Goal: Task Accomplishment & Management: Use online tool/utility

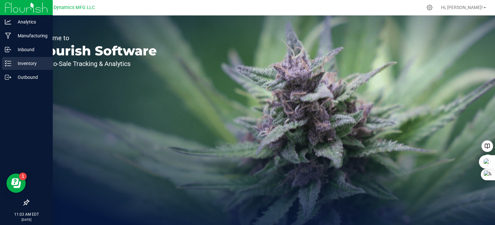
click at [5, 62] on icon at bounding box center [8, 63] width 6 height 6
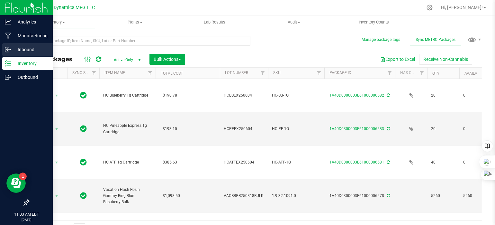
click at [9, 50] on icon at bounding box center [8, 49] width 6 height 6
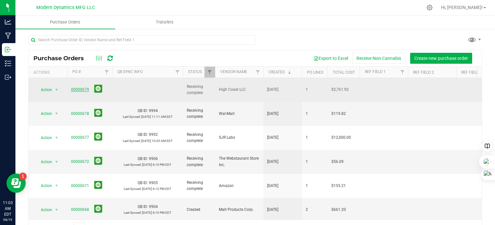
click at [83, 87] on link "00000679" at bounding box center [80, 89] width 18 height 4
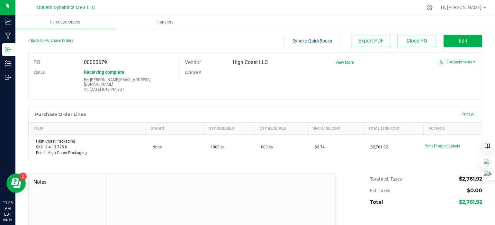
click at [318, 42] on span "Sync to QuickBooks" at bounding box center [312, 40] width 40 height 5
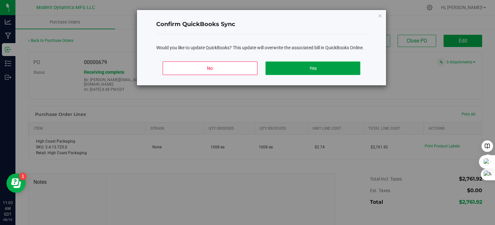
click at [330, 69] on button "Yes" at bounding box center [312, 67] width 95 height 13
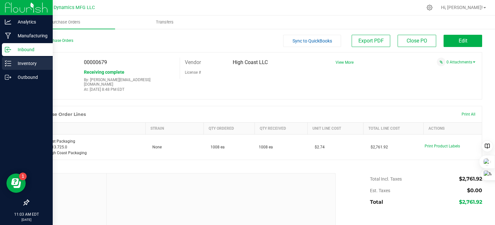
click at [9, 60] on icon at bounding box center [8, 63] width 6 height 6
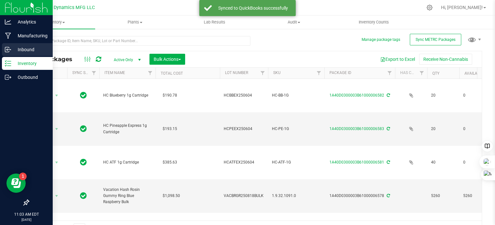
click at [5, 45] on div "Inbound" at bounding box center [27, 49] width 51 height 13
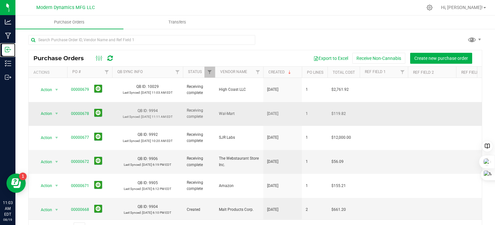
scroll to position [32, 0]
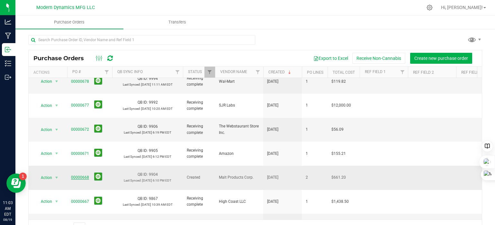
click at [78, 175] on link "00000668" at bounding box center [80, 177] width 18 height 4
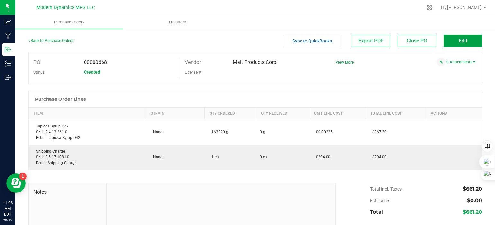
click at [446, 42] on button "Edit" at bounding box center [462, 41] width 39 height 12
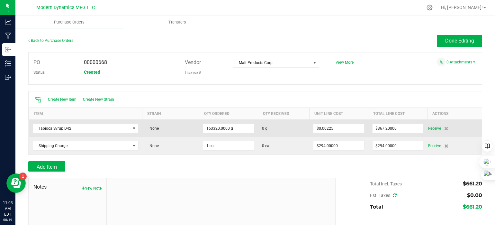
click at [428, 127] on span "Receive" at bounding box center [434, 128] width 13 height 8
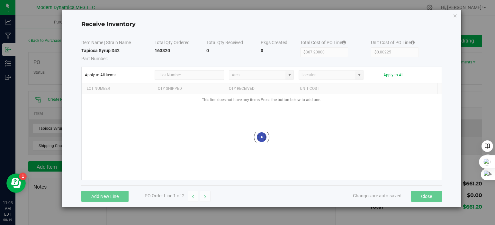
type input "AU storage"
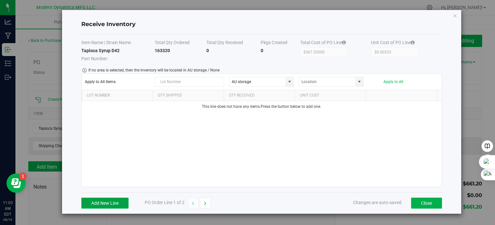
click at [117, 198] on button "Add New Line" at bounding box center [104, 202] width 47 height 11
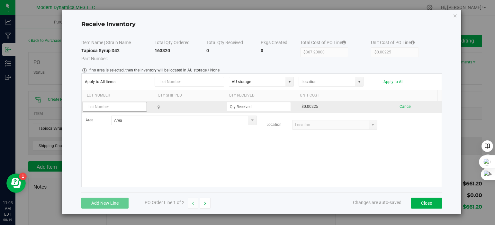
click at [109, 106] on input "text" at bounding box center [115, 107] width 64 height 10
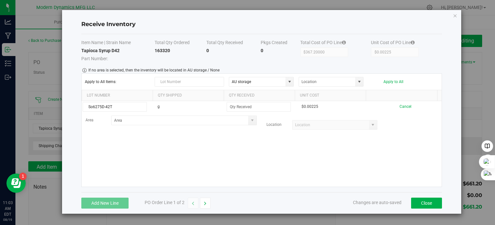
type input "So6275D-42T"
drag, startPoint x: 178, startPoint y: 47, endPoint x: 156, endPoint y: 49, distance: 21.9
click at [156, 49] on td "163320" at bounding box center [181, 54] width 52 height 14
copy strong "163320"
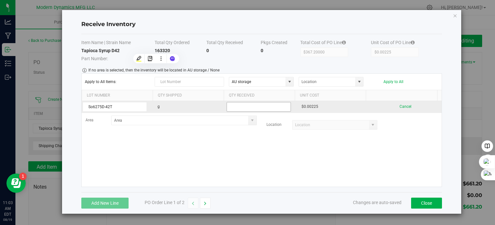
click at [242, 103] on input at bounding box center [259, 106] width 64 height 9
paste input "163320"
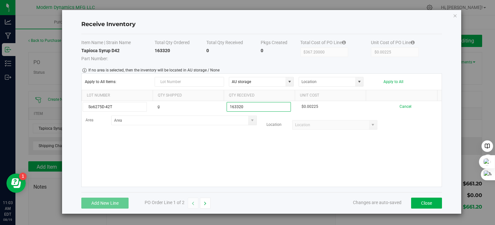
type input "163320.0000 g"
click at [276, 195] on div "Add New Line PO Order Line 1 of 2 Changes are auto-saved Close" at bounding box center [261, 203] width 361 height 22
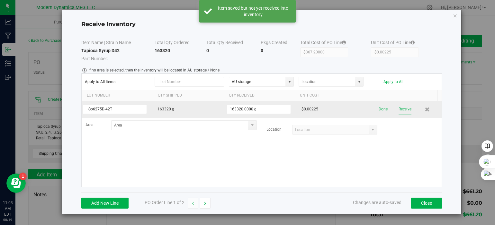
click at [398, 109] on button "Receive" at bounding box center [404, 108] width 13 height 11
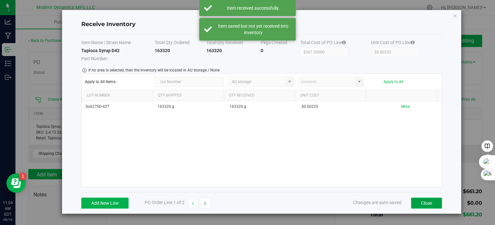
click at [428, 201] on button "Close" at bounding box center [426, 202] width 31 height 11
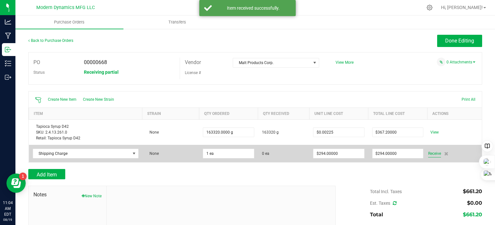
click at [428, 152] on span "Receive" at bounding box center [434, 153] width 13 height 8
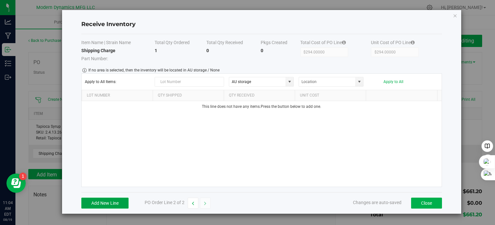
click at [117, 201] on button "Add New Line" at bounding box center [104, 202] width 47 height 11
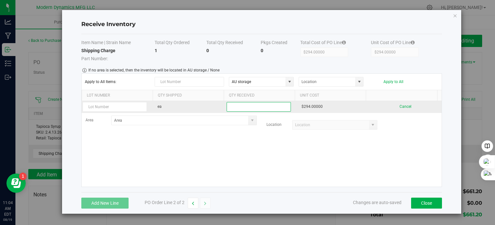
click at [241, 105] on input at bounding box center [259, 106] width 64 height 9
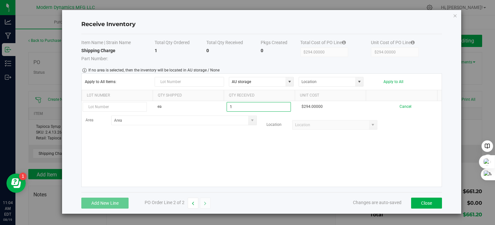
type input "1 ea"
click at [291, 164] on kendo-grid-list "ea 1 ea $294.00000 Cancel Area Location Loading" at bounding box center [262, 143] width 360 height 85
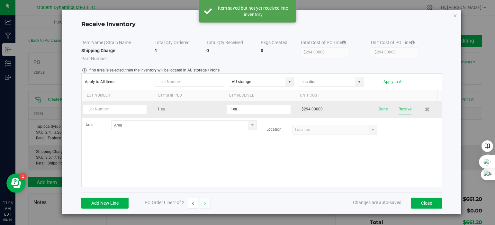
click at [400, 108] on button "Receive" at bounding box center [404, 108] width 13 height 11
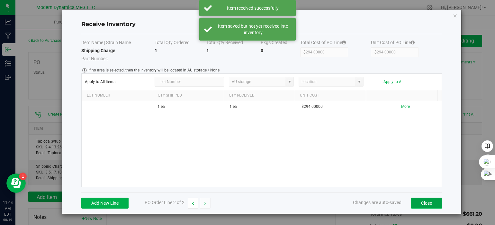
click at [428, 204] on button "Close" at bounding box center [426, 202] width 31 height 11
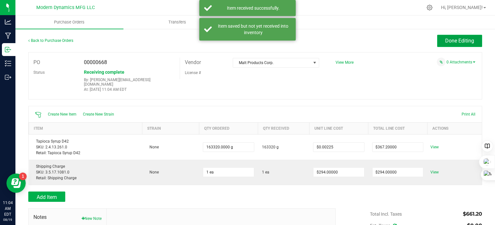
click at [450, 36] on button "Done Editing" at bounding box center [459, 41] width 45 height 12
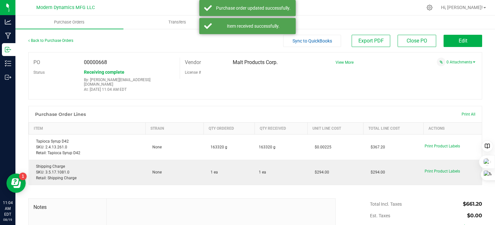
click at [304, 38] on span "Sync to QuickBooks" at bounding box center [312, 40] width 40 height 5
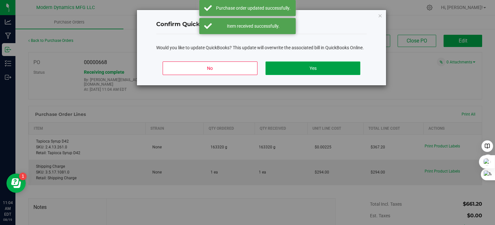
click at [299, 63] on button "Yes" at bounding box center [312, 67] width 95 height 13
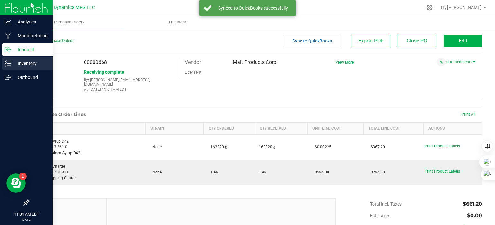
click at [8, 60] on icon at bounding box center [8, 63] width 6 height 6
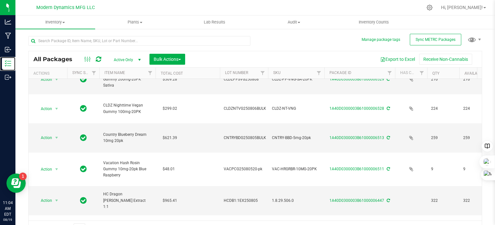
scroll to position [450, 0]
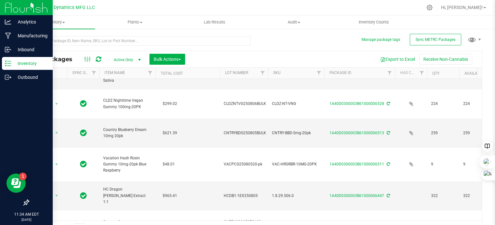
click at [11, 66] on icon at bounding box center [8, 63] width 6 height 6
